Goal: Obtain resource: Obtain resource

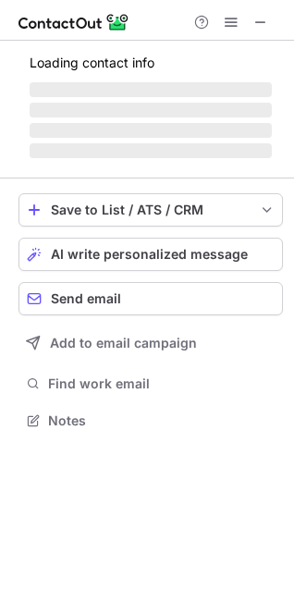
scroll to position [402, 294]
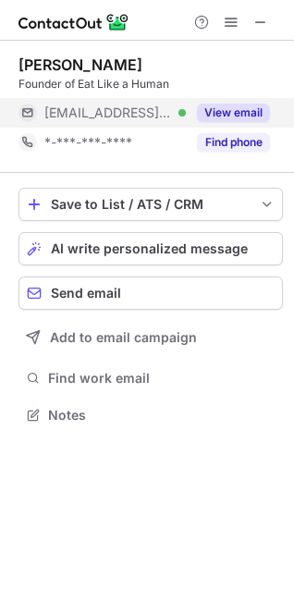
click at [233, 114] on button "View email" at bounding box center [233, 113] width 73 height 18
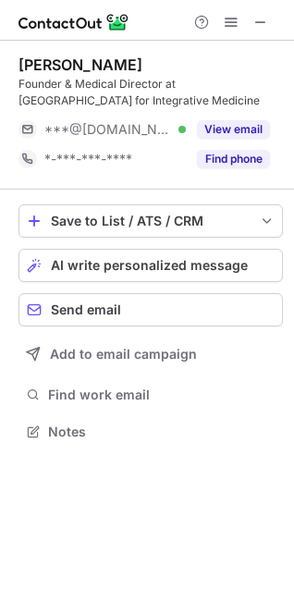
scroll to position [419, 294]
click at [250, 27] on button at bounding box center [261, 22] width 22 height 22
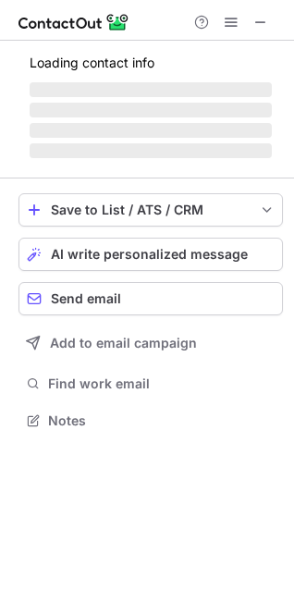
scroll to position [448, 294]
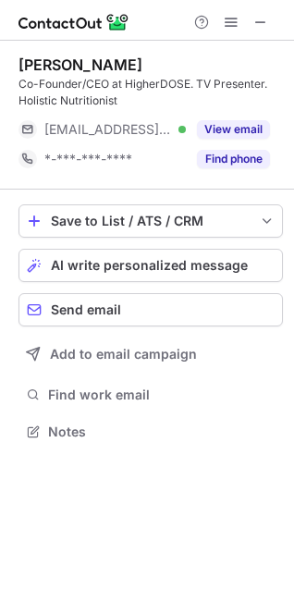
scroll to position [419, 294]
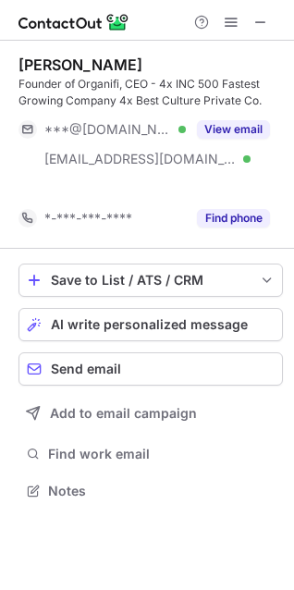
scroll to position [448, 294]
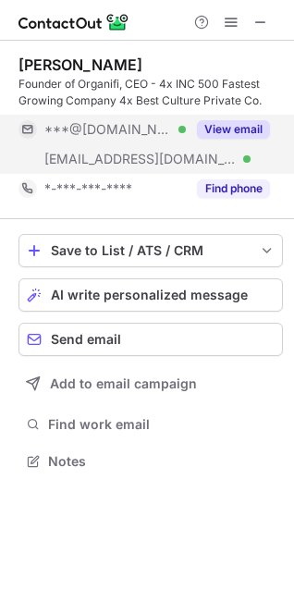
click at [227, 118] on div "View email" at bounding box center [228, 130] width 84 height 30
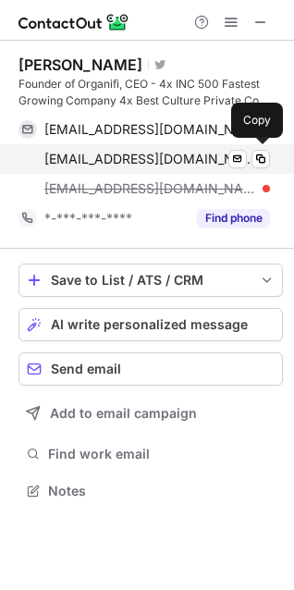
scroll to position [478, 294]
click at [256, 160] on span at bounding box center [260, 159] width 15 height 15
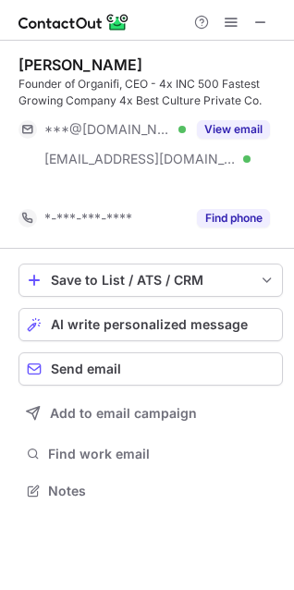
scroll to position [448, 294]
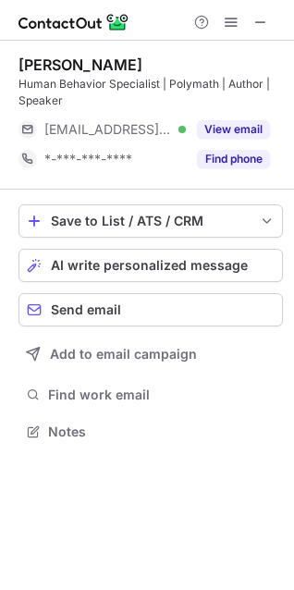
scroll to position [419, 294]
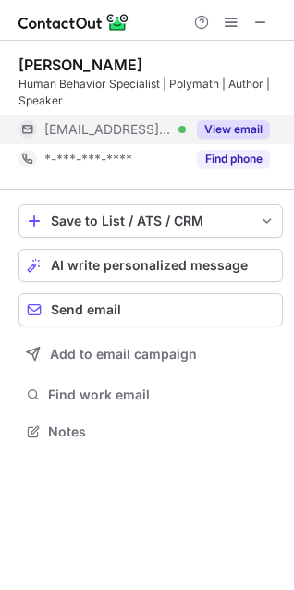
click at [226, 130] on button "View email" at bounding box center [233, 129] width 73 height 18
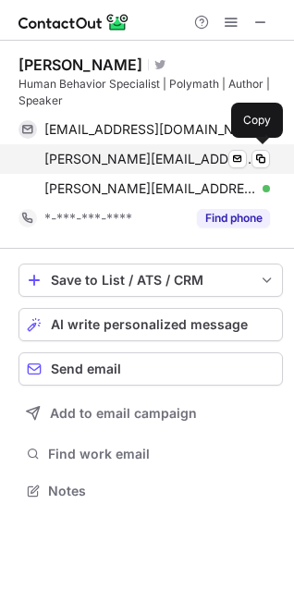
scroll to position [478, 294]
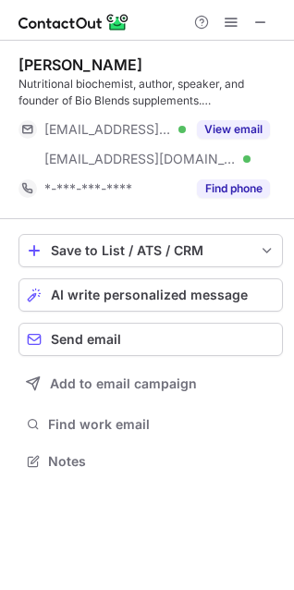
scroll to position [9, 9]
click at [262, 23] on span at bounding box center [260, 22] width 15 height 15
click at [260, 24] on span at bounding box center [260, 22] width 15 height 15
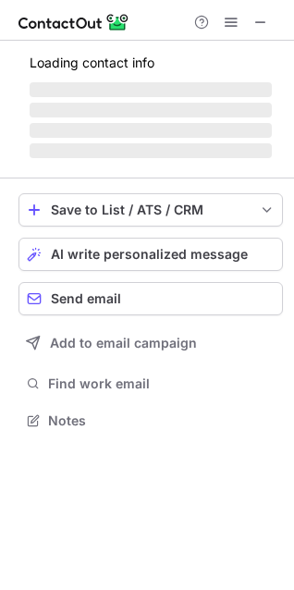
scroll to position [419, 294]
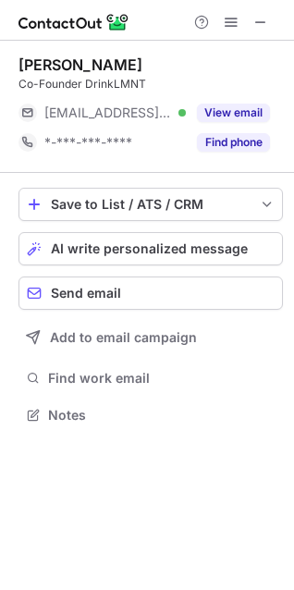
scroll to position [402, 294]
click at [259, 18] on span at bounding box center [260, 22] width 15 height 15
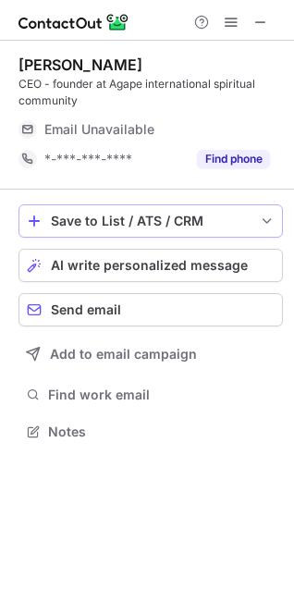
scroll to position [419, 294]
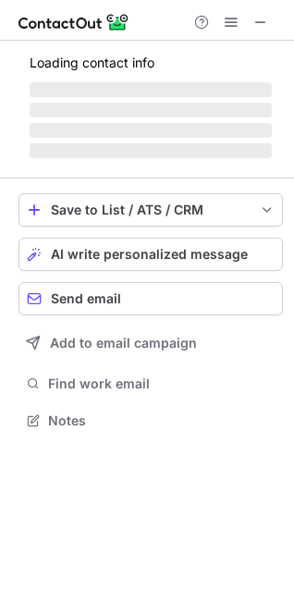
scroll to position [507, 294]
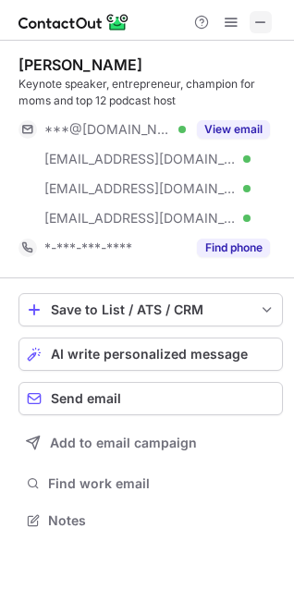
click at [265, 18] on span at bounding box center [260, 22] width 15 height 15
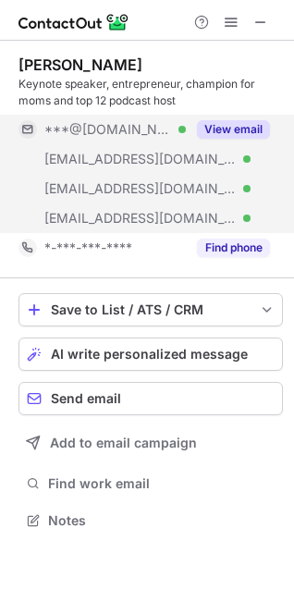
click at [226, 133] on button "View email" at bounding box center [233, 129] width 73 height 18
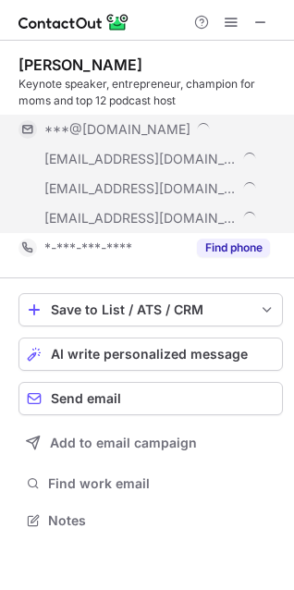
scroll to position [537, 294]
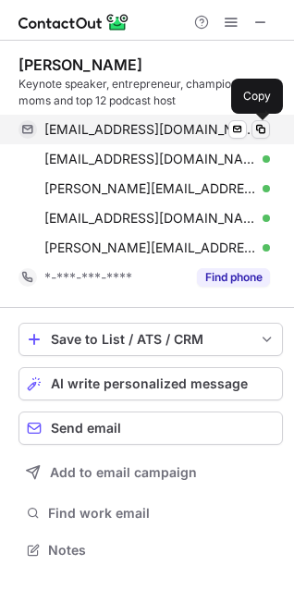
click at [263, 128] on span at bounding box center [260, 129] width 15 height 15
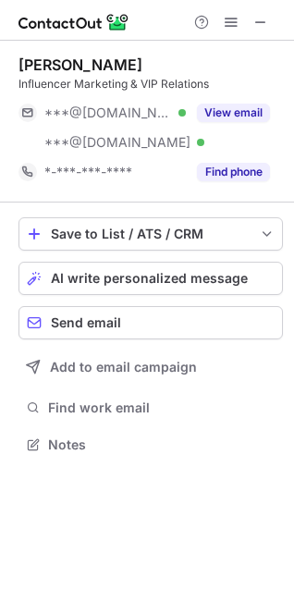
scroll to position [432, 294]
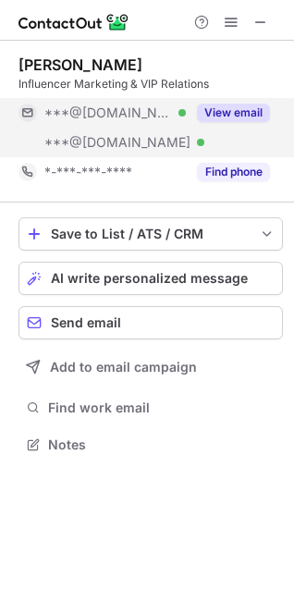
click at [244, 107] on button "View email" at bounding box center [233, 113] width 73 height 18
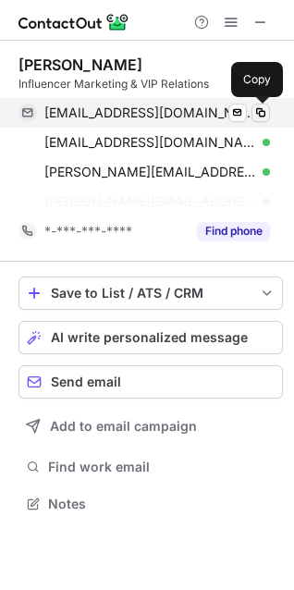
click at [259, 116] on span at bounding box center [260, 112] width 15 height 15
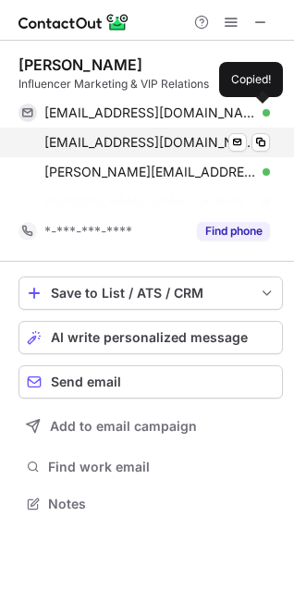
scroll to position [461, 294]
